Goal: Information Seeking & Learning: Learn about a topic

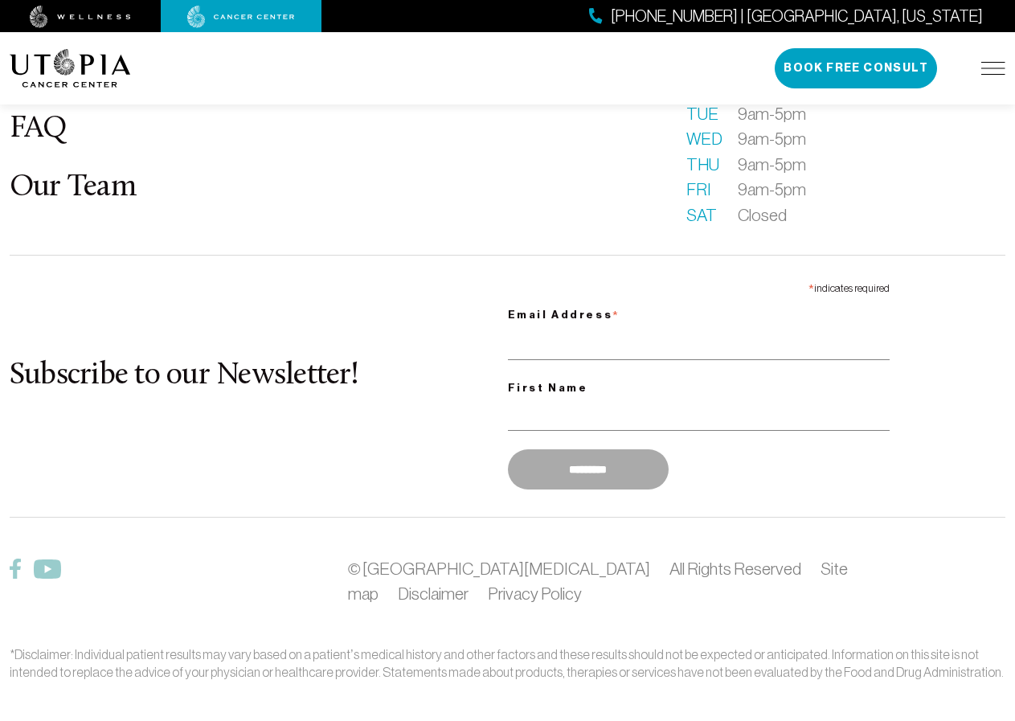
scroll to position [6618, 0]
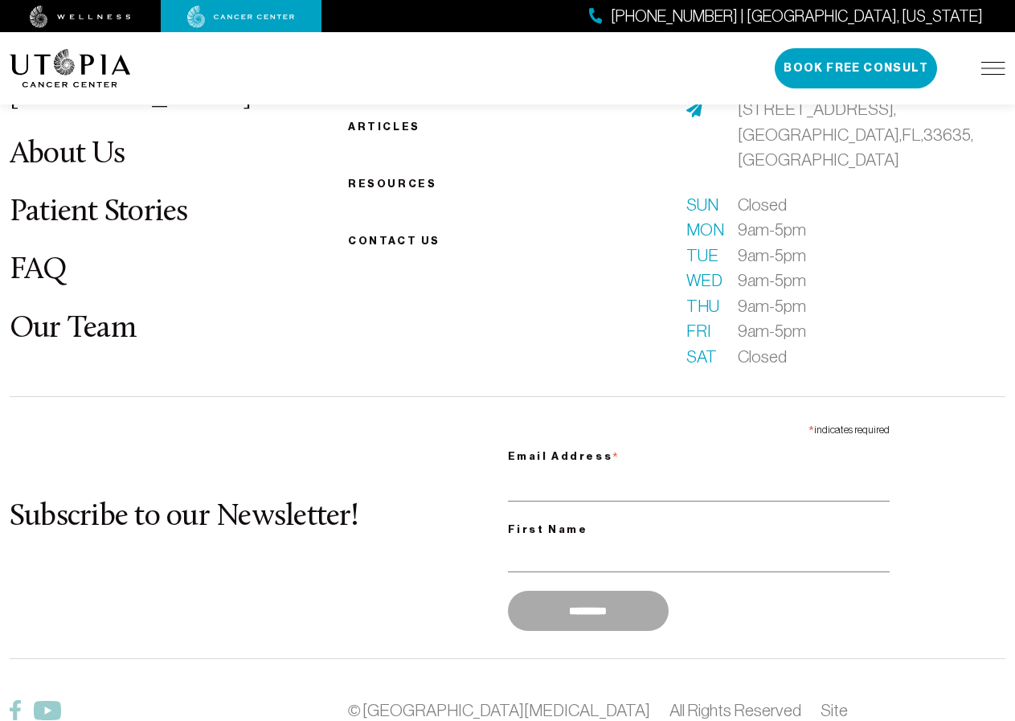
scroll to position [6618, 0]
